Goal: Information Seeking & Learning: Learn about a topic

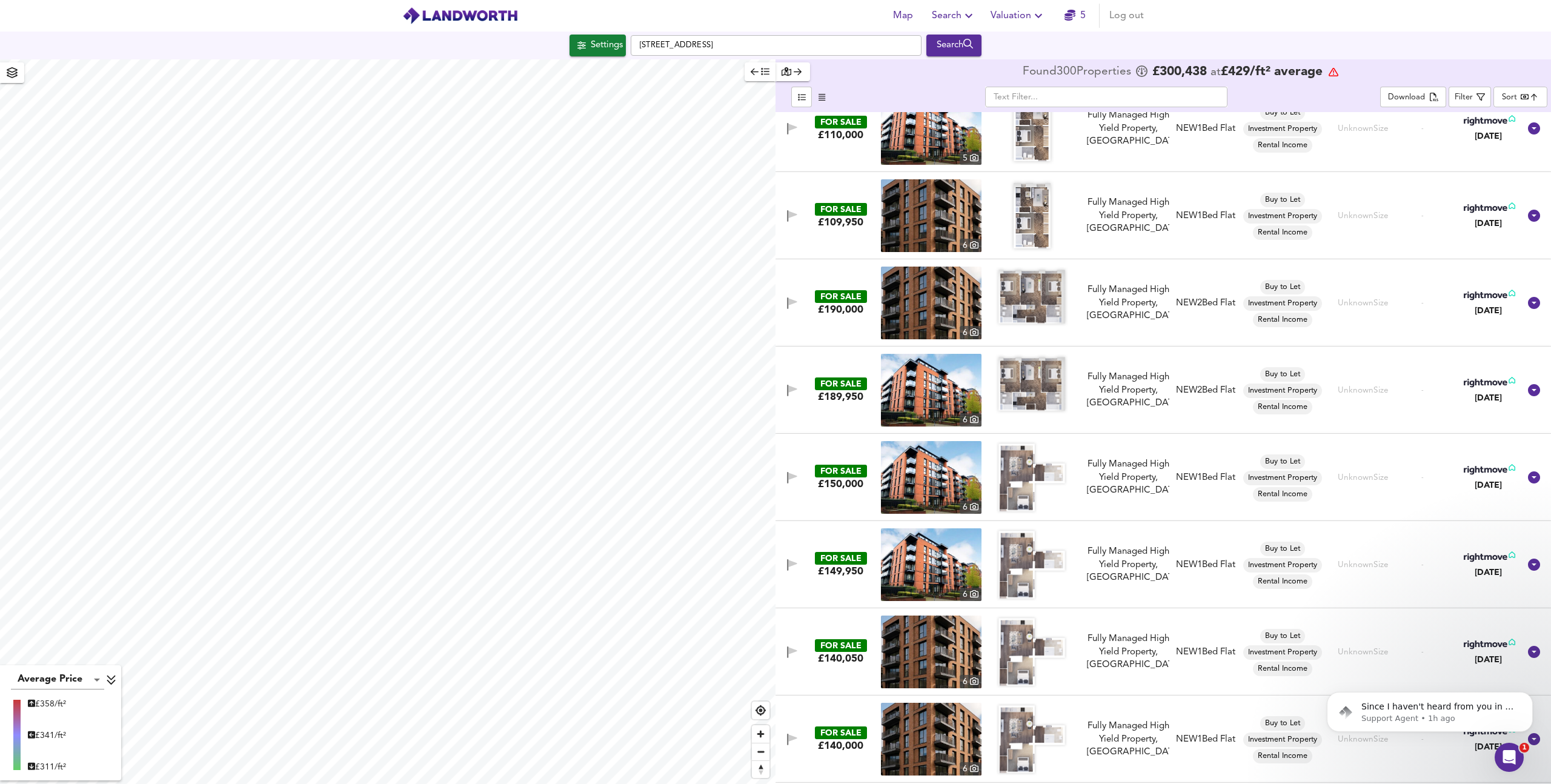
scroll to position [20420, 0]
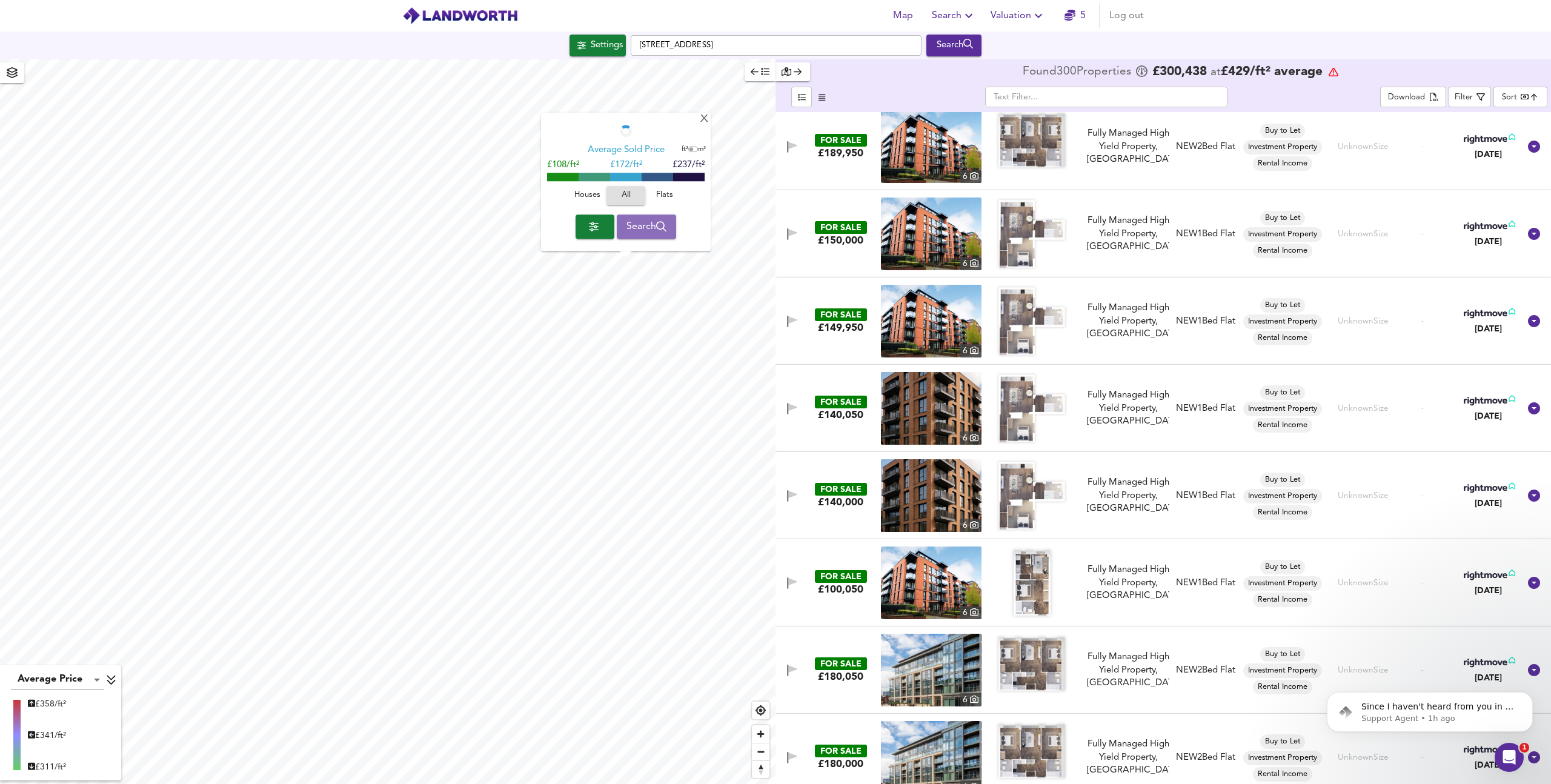
click at [655, 235] on span "Search" at bounding box center [646, 226] width 41 height 16
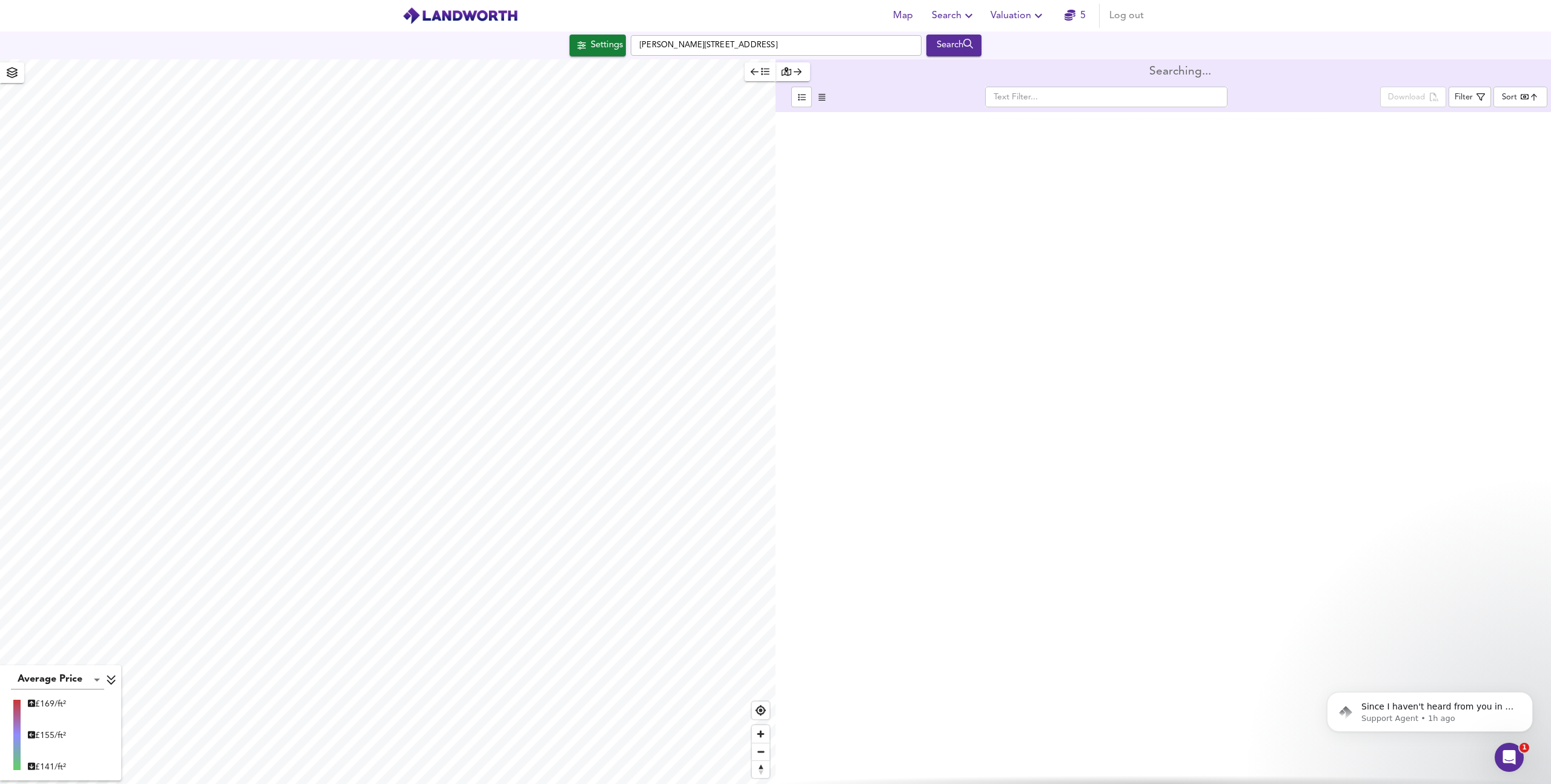
type input "bestdeal"
click at [696, 44] on input "[PERSON_NAME][STREET_ADDRESS]" at bounding box center [776, 45] width 291 height 20
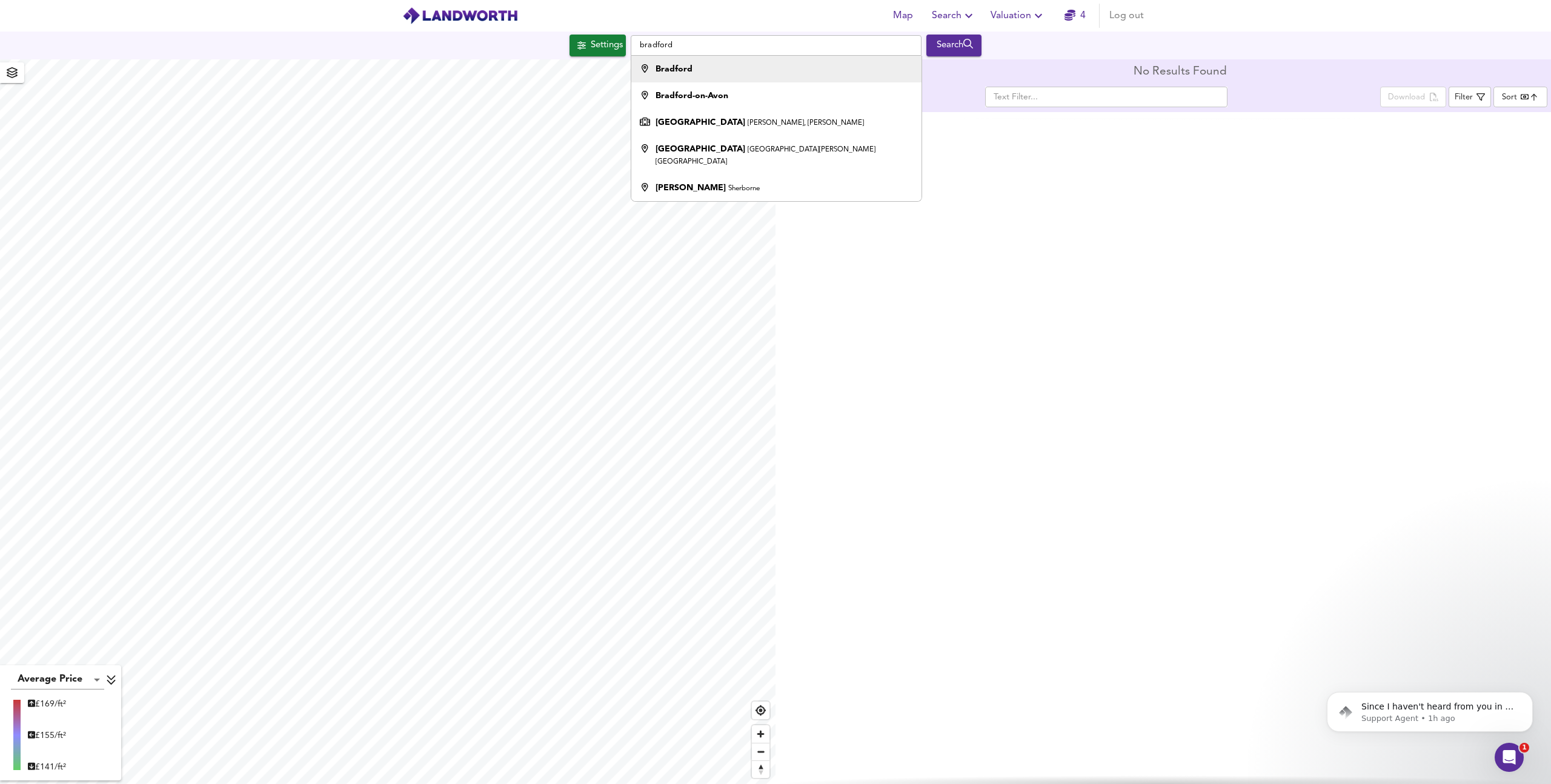
click at [708, 59] on li "Bradford" at bounding box center [776, 68] width 289 height 26
type input "Bradford"
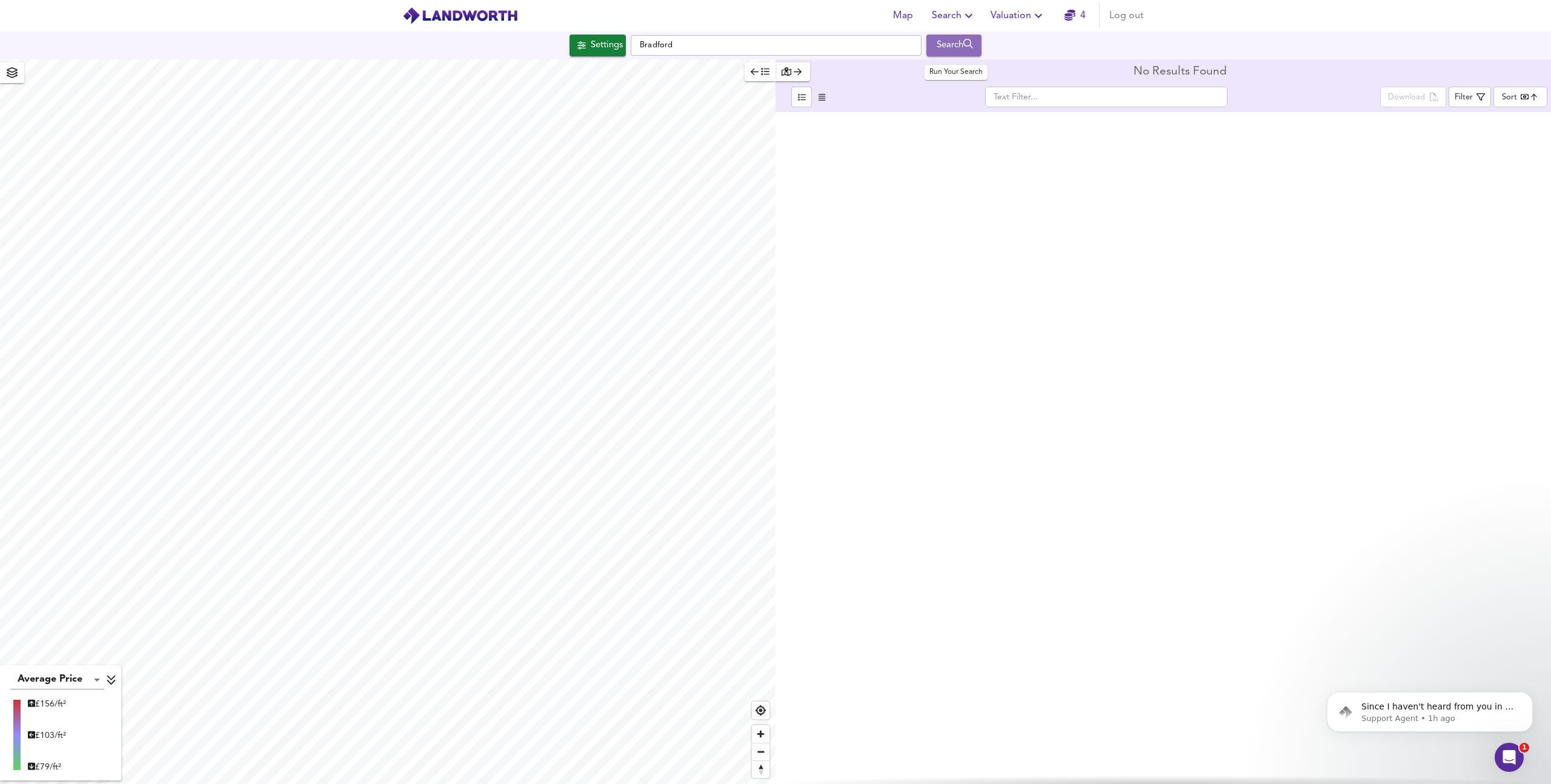
click at [953, 45] on div "Search" at bounding box center [954, 46] width 50 height 16
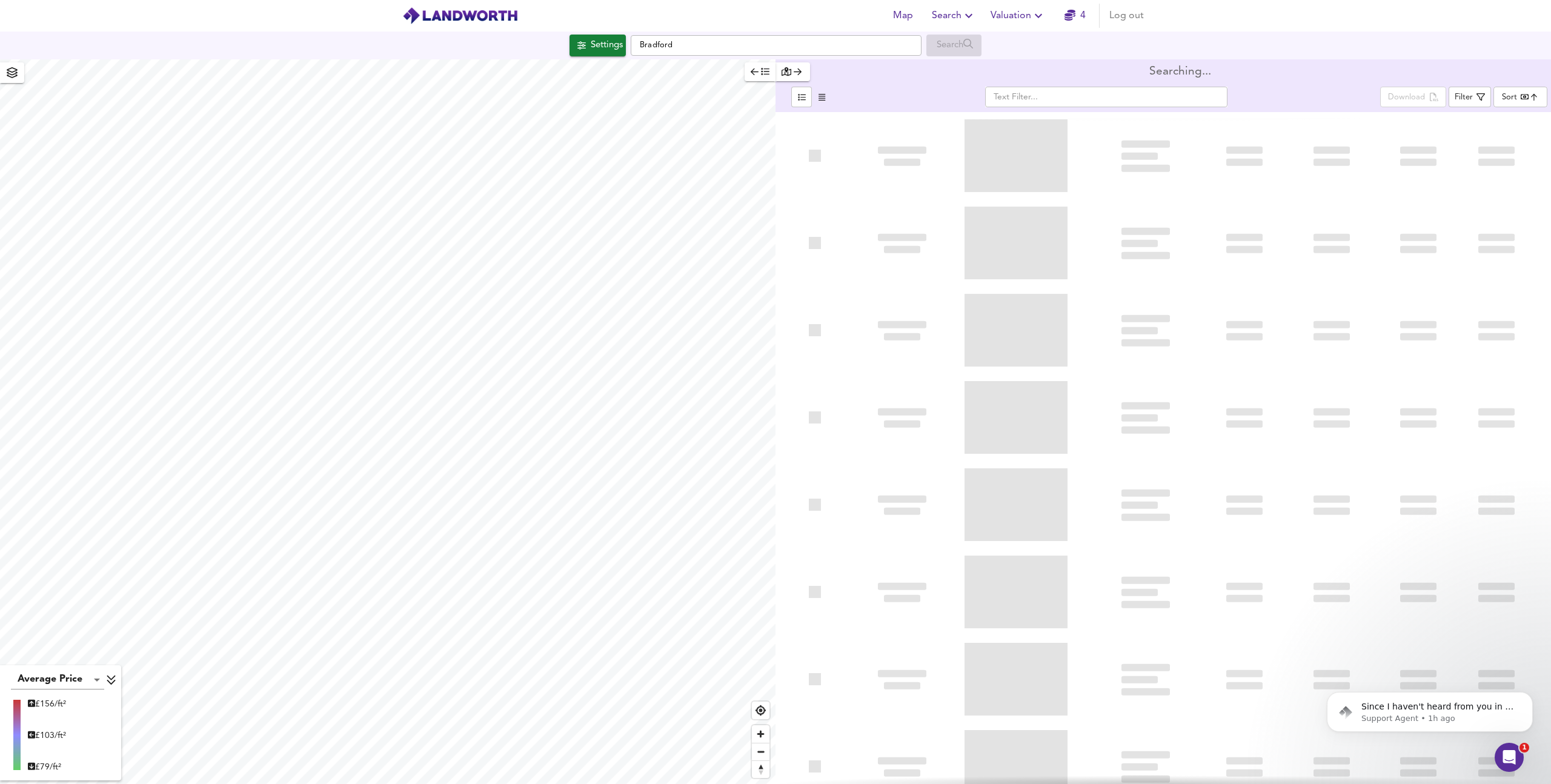
type input "bestdeal"
